Goal: Navigation & Orientation: Find specific page/section

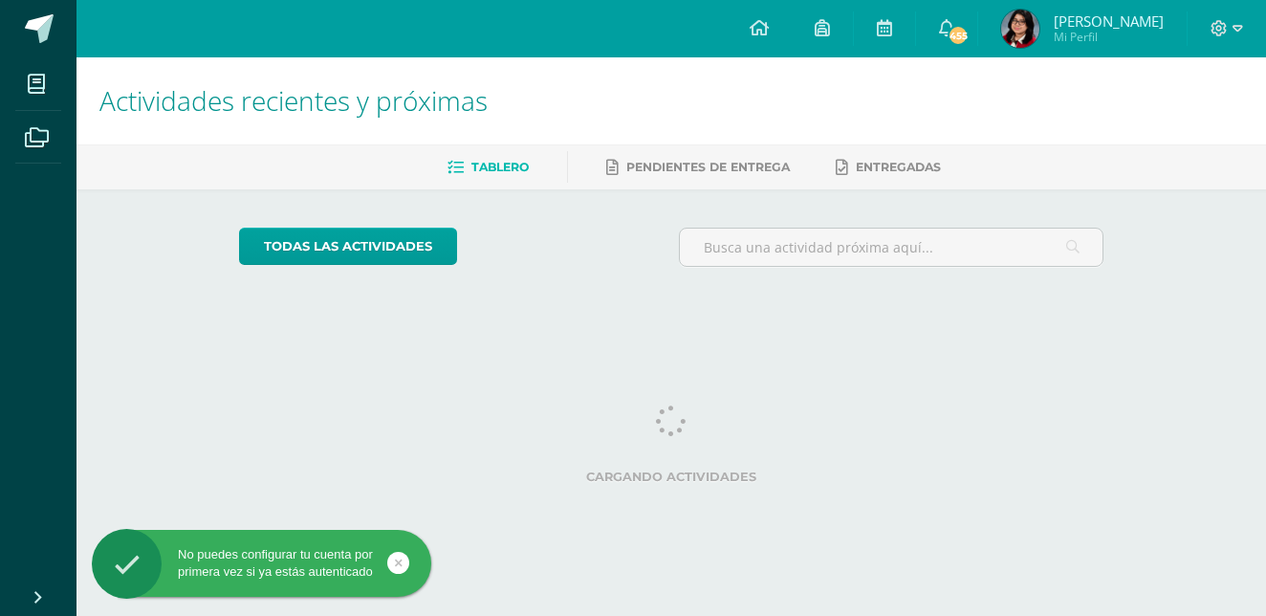
click at [1094, 28] on span "[PERSON_NAME]" at bounding box center [1109, 20] width 110 height 19
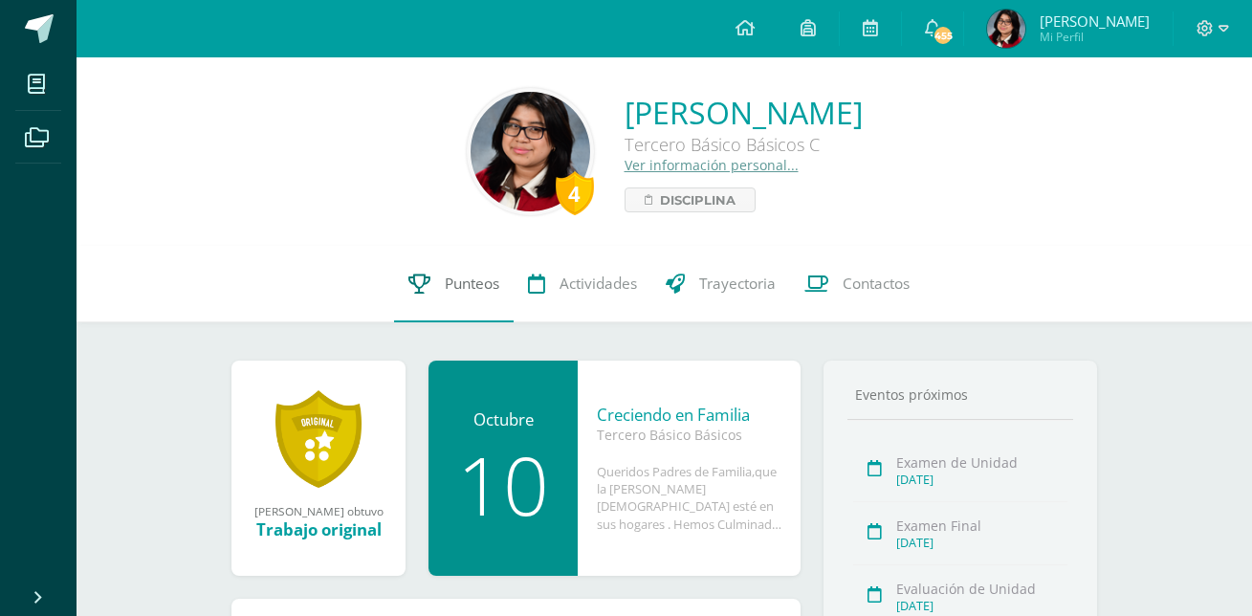
click at [479, 292] on span "Punteos" at bounding box center [472, 284] width 55 height 20
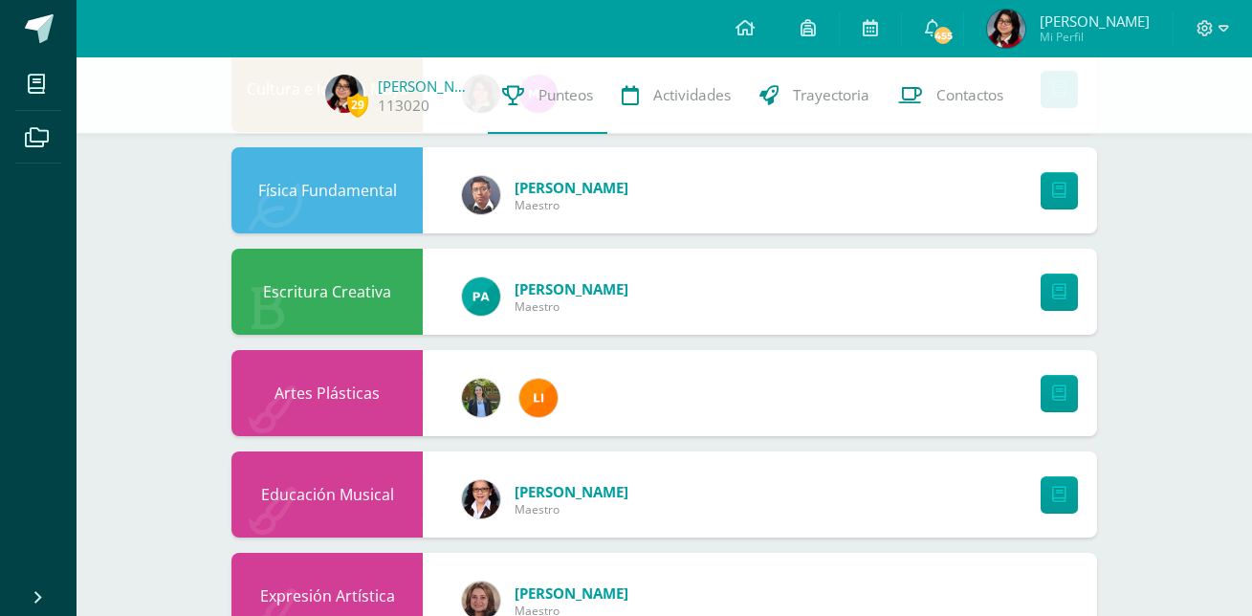
scroll to position [1228, 0]
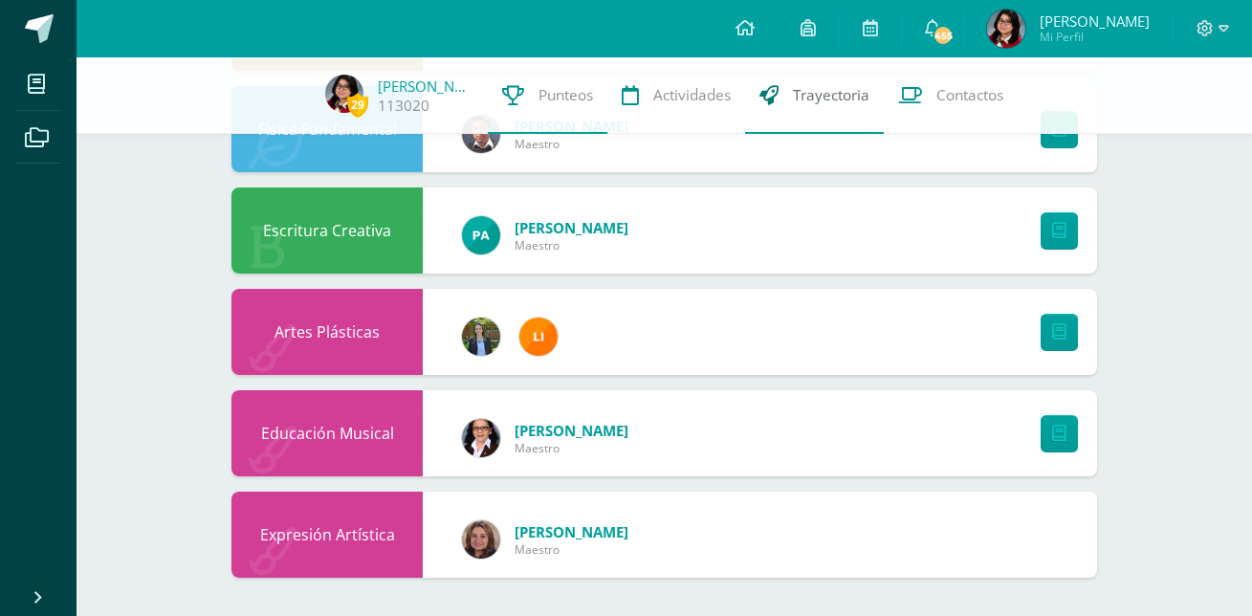
click at [839, 93] on span "Trayectoria" at bounding box center [831, 95] width 77 height 20
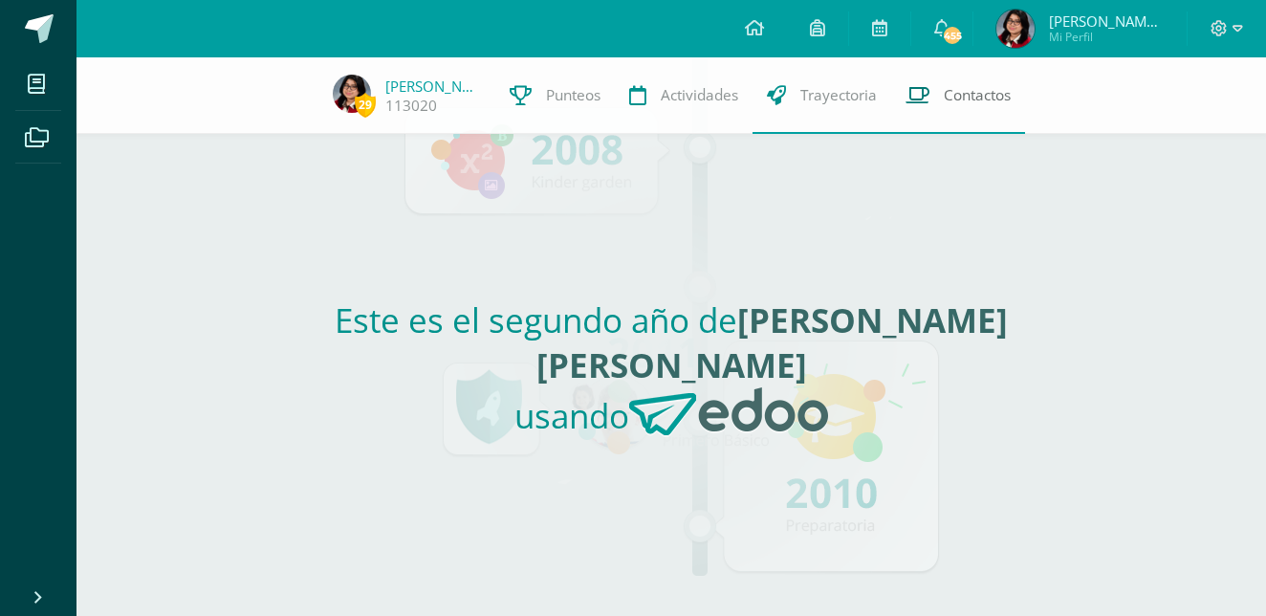
click at [940, 111] on link "Contactos" at bounding box center [958, 95] width 134 height 77
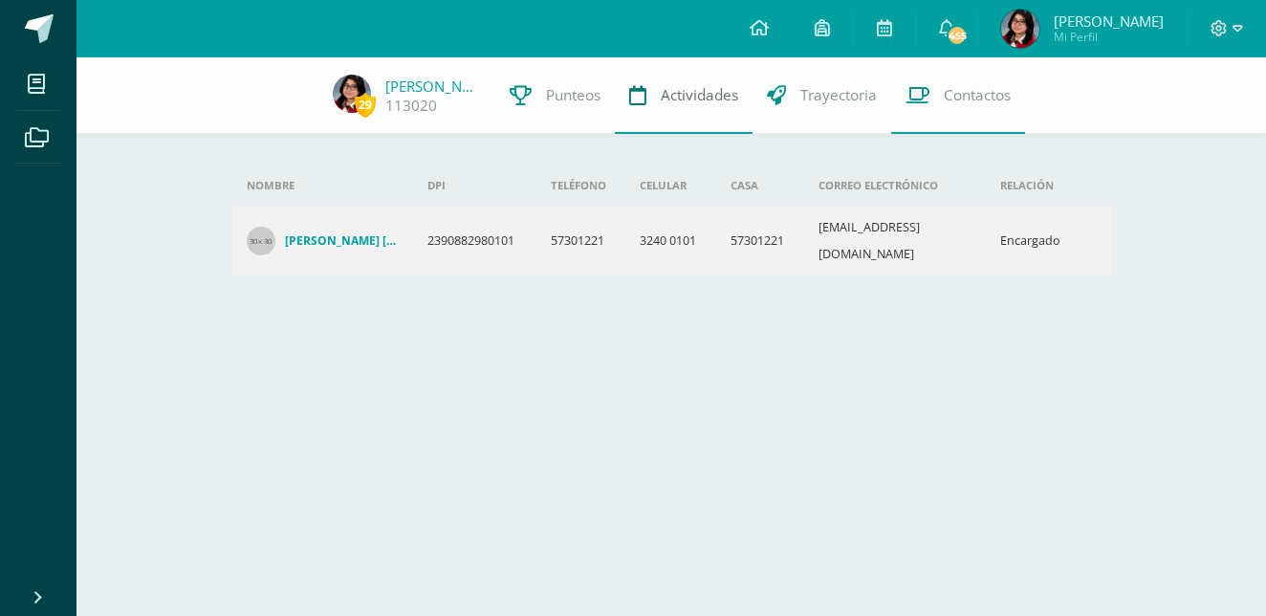
click at [631, 90] on link "Actividades" at bounding box center [684, 95] width 138 height 77
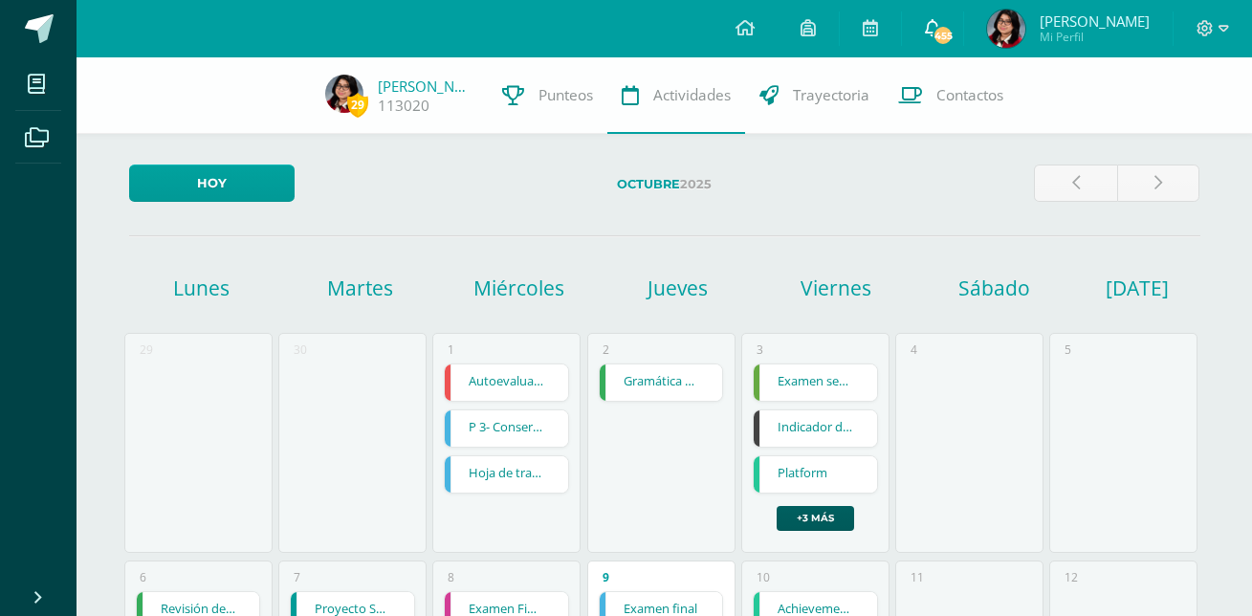
click at [934, 36] on link "455" at bounding box center [932, 28] width 61 height 57
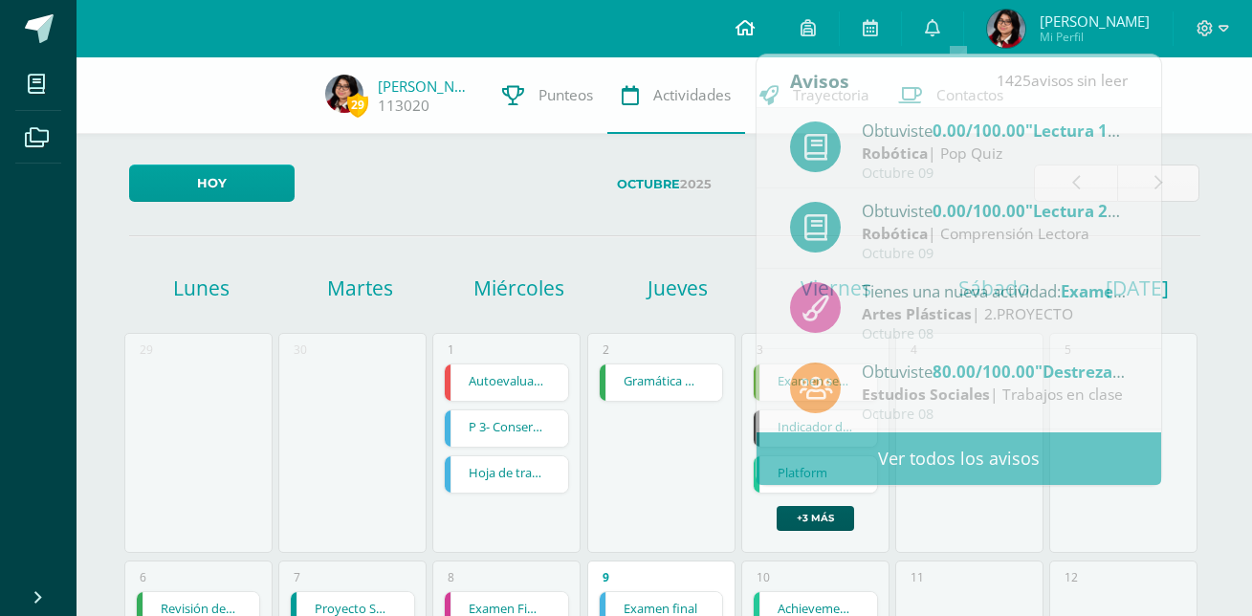
click at [756, 13] on link at bounding box center [745, 28] width 65 height 57
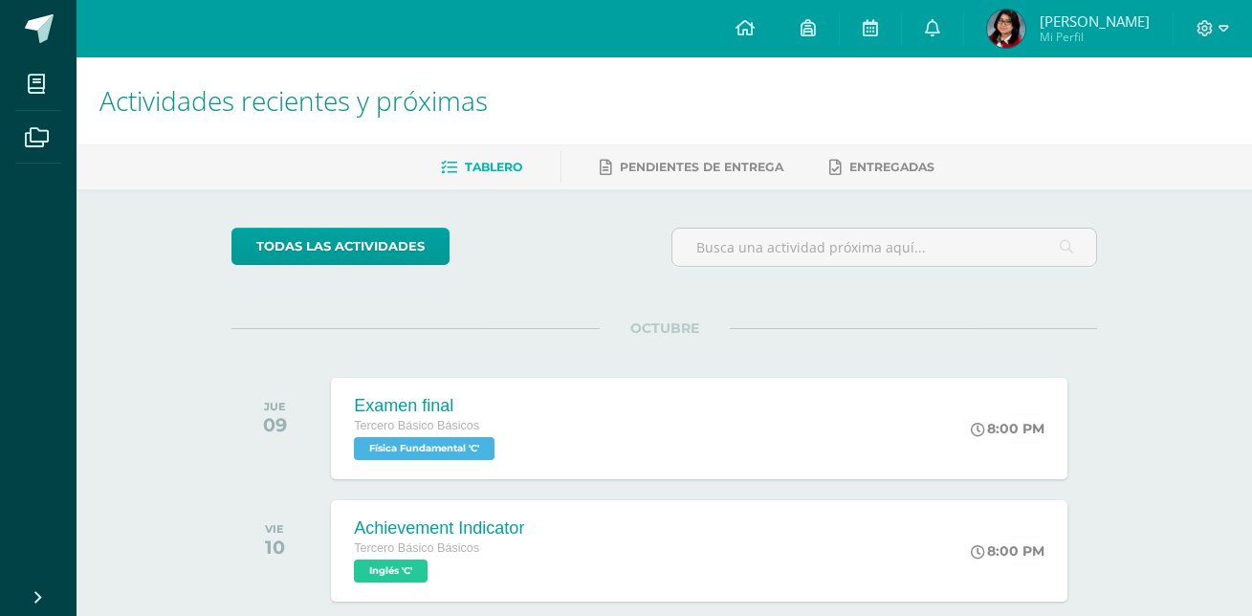
click at [816, 28] on icon at bounding box center [808, 27] width 15 height 17
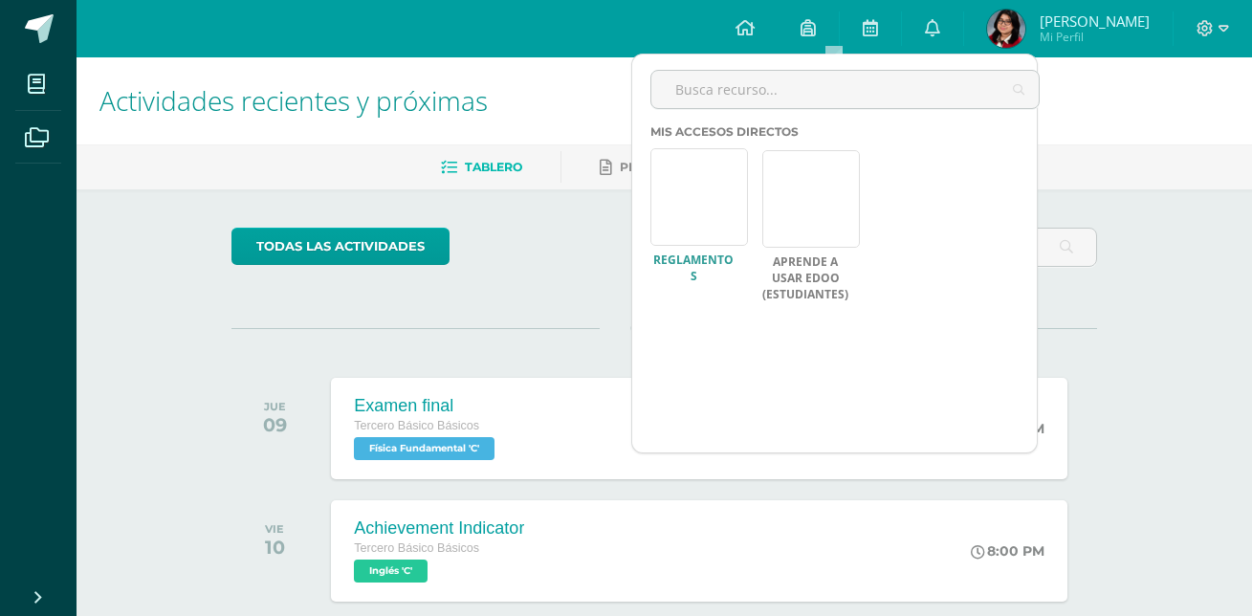
click at [713, 198] on link at bounding box center [699, 197] width 98 height 98
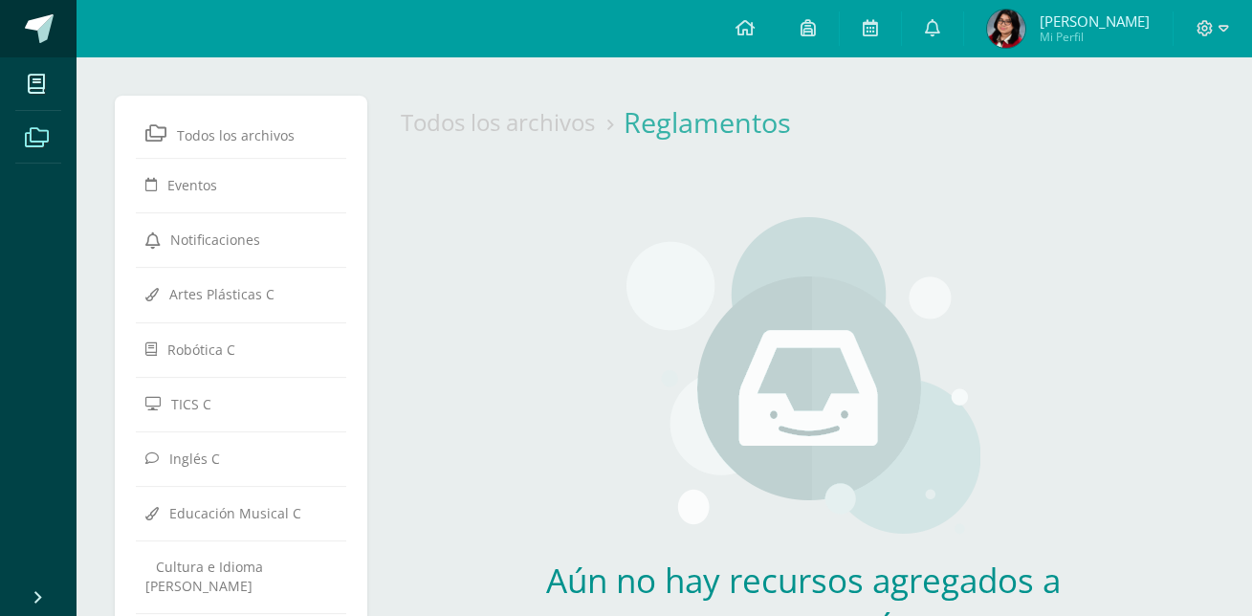
click at [27, 8] on link at bounding box center [38, 28] width 77 height 57
